Goal: Check status: Check status

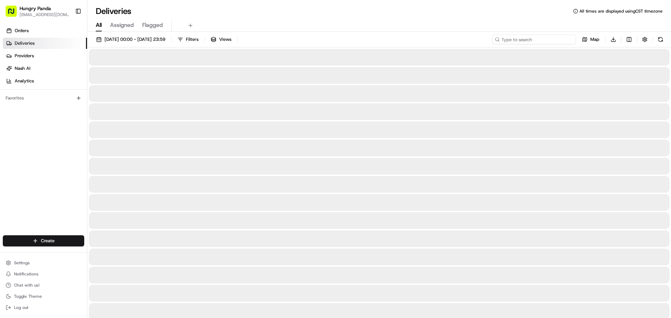
click at [547, 39] on input at bounding box center [534, 40] width 84 height 10
paste input "533577533545478051700"
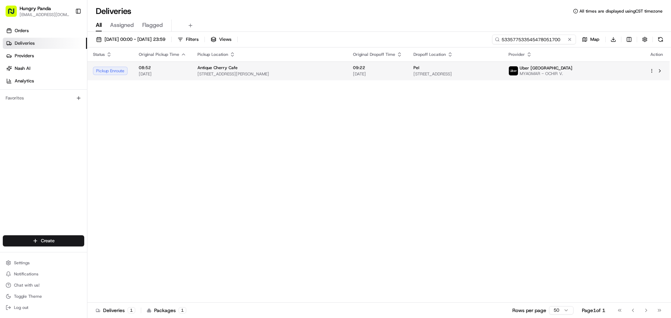
type input "533577533545478051700"
click at [372, 66] on span "09:22" at bounding box center [377, 68] width 49 height 6
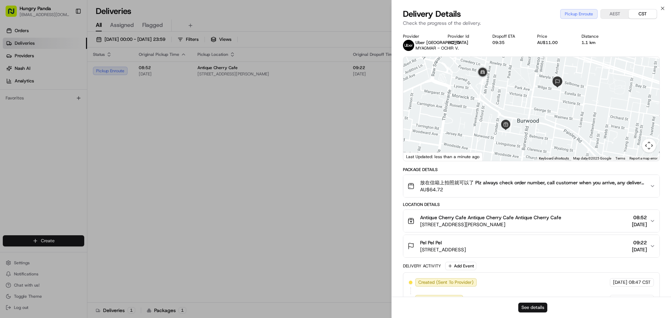
click at [527, 307] on button "See details" at bounding box center [532, 308] width 29 height 10
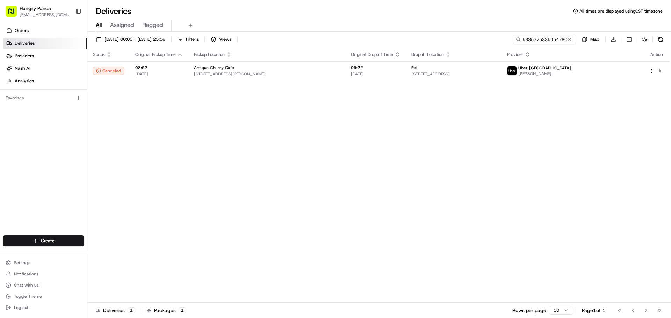
drag, startPoint x: 569, startPoint y: 42, endPoint x: 552, endPoint y: 39, distance: 18.0
click at [568, 41] on button at bounding box center [569, 39] width 7 height 7
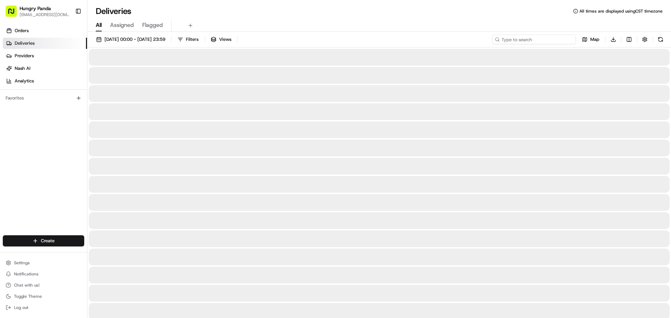
click at [549, 39] on input at bounding box center [534, 40] width 84 height 10
paste input "353071150595670677497"
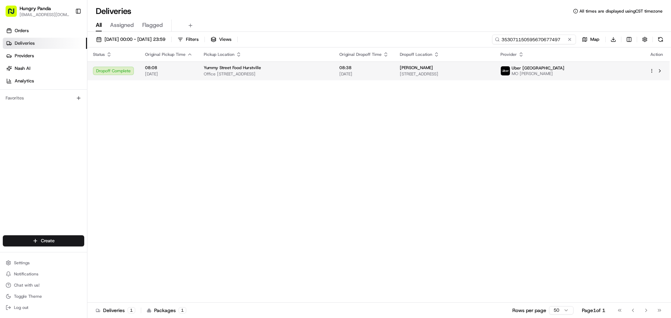
type input "353071150595670677497"
click at [345, 74] on td "08:38 21/08/2025" at bounding box center [364, 70] width 60 height 19
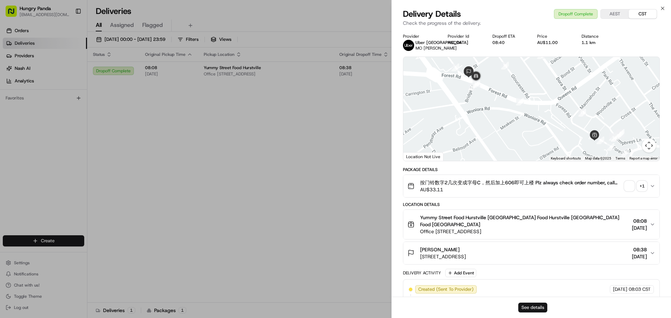
click at [530, 307] on button "See details" at bounding box center [532, 308] width 29 height 10
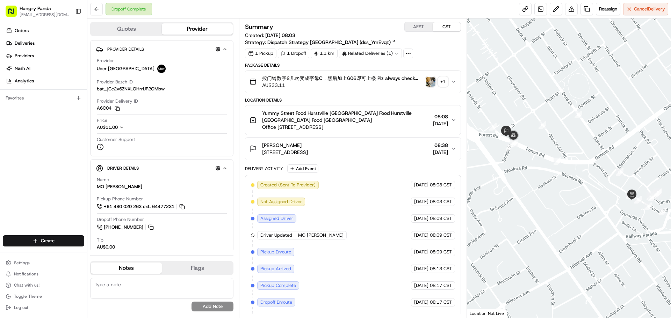
click at [426, 82] on img "button" at bounding box center [431, 82] width 10 height 10
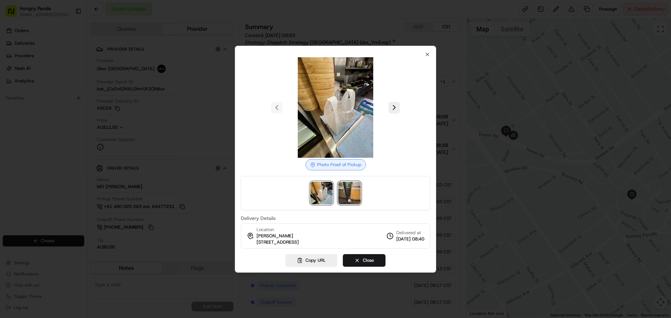
click at [354, 191] on img at bounding box center [349, 193] width 22 height 22
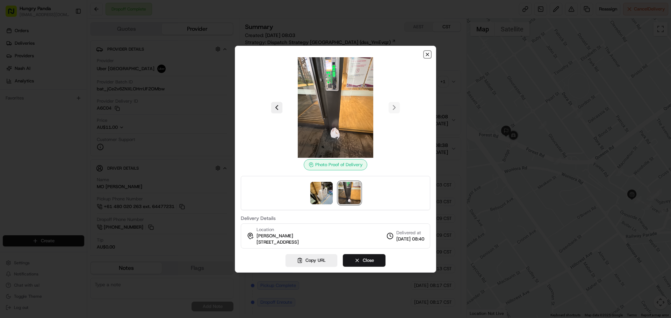
click at [426, 55] on icon "button" at bounding box center [427, 55] width 6 height 6
